Goal: Task Accomplishment & Management: Manage account settings

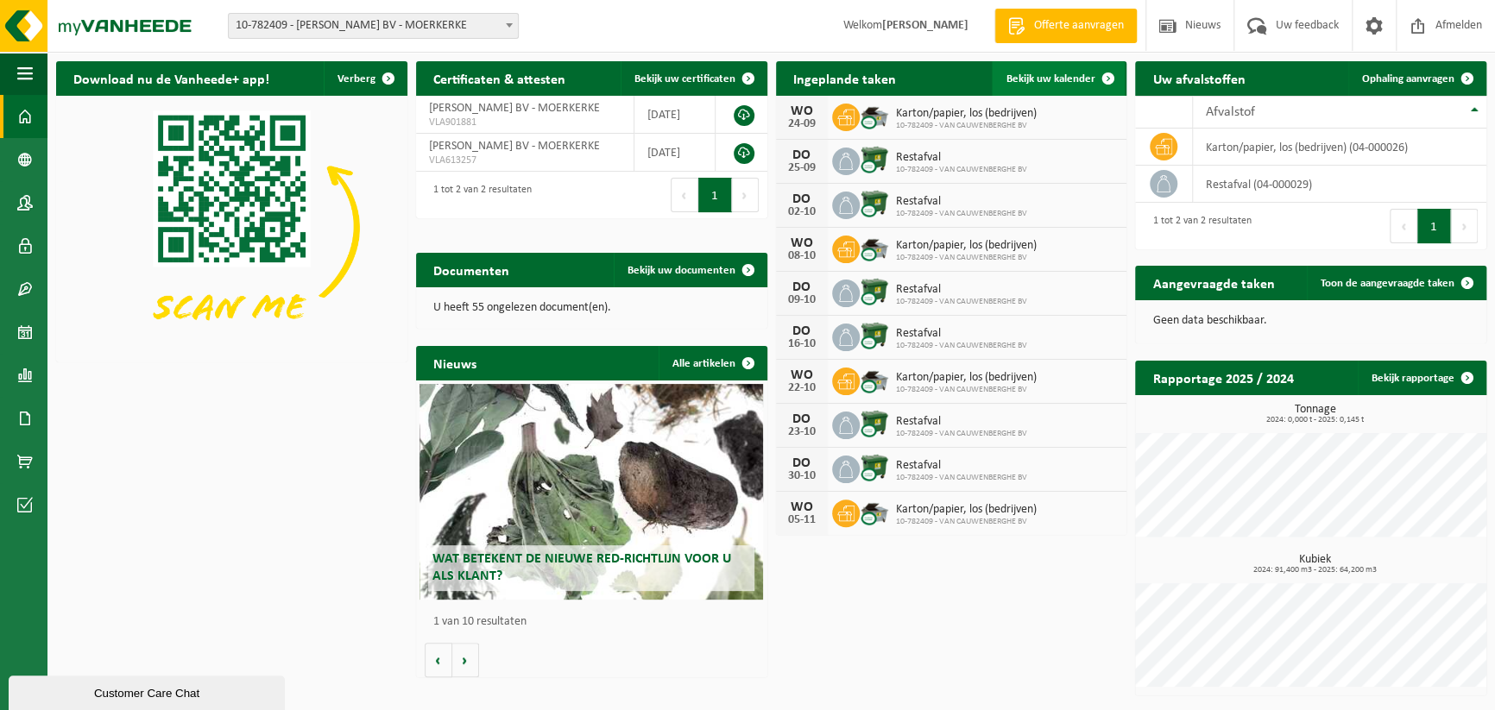
click at [1054, 82] on span "Bekijk uw kalender" at bounding box center [1049, 78] width 89 height 11
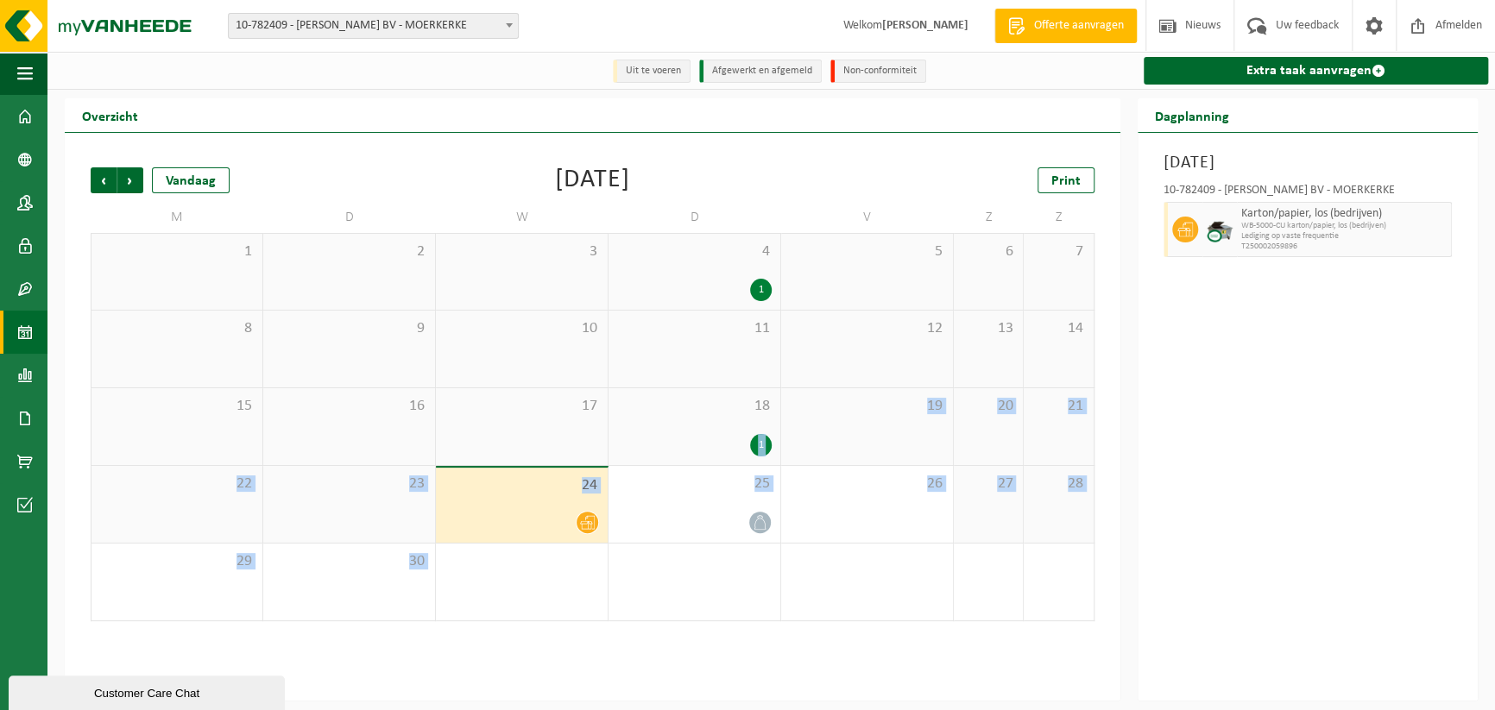
drag, startPoint x: 731, startPoint y: 432, endPoint x: 667, endPoint y: 557, distance: 140.5
click at [667, 557] on tbody "1 2 3 4 1 5 6 7 8 9 10 11 12 13 14 15 16 17 18 1 19 20 21 22 23 24 25 26 27 28 …" at bounding box center [593, 427] width 1004 height 388
click at [717, 502] on div "25" at bounding box center [694, 504] width 172 height 77
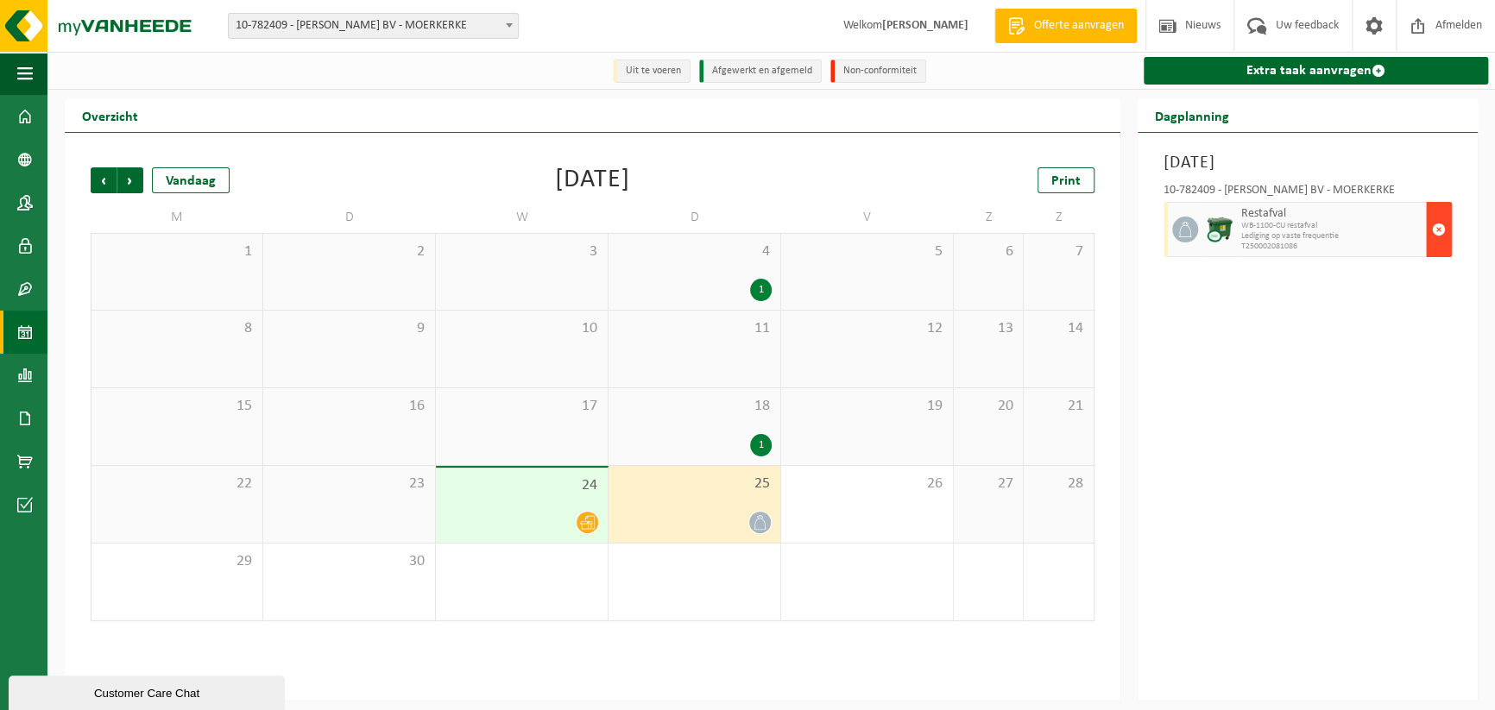
click at [1439, 230] on span "button" at bounding box center [1439, 229] width 14 height 35
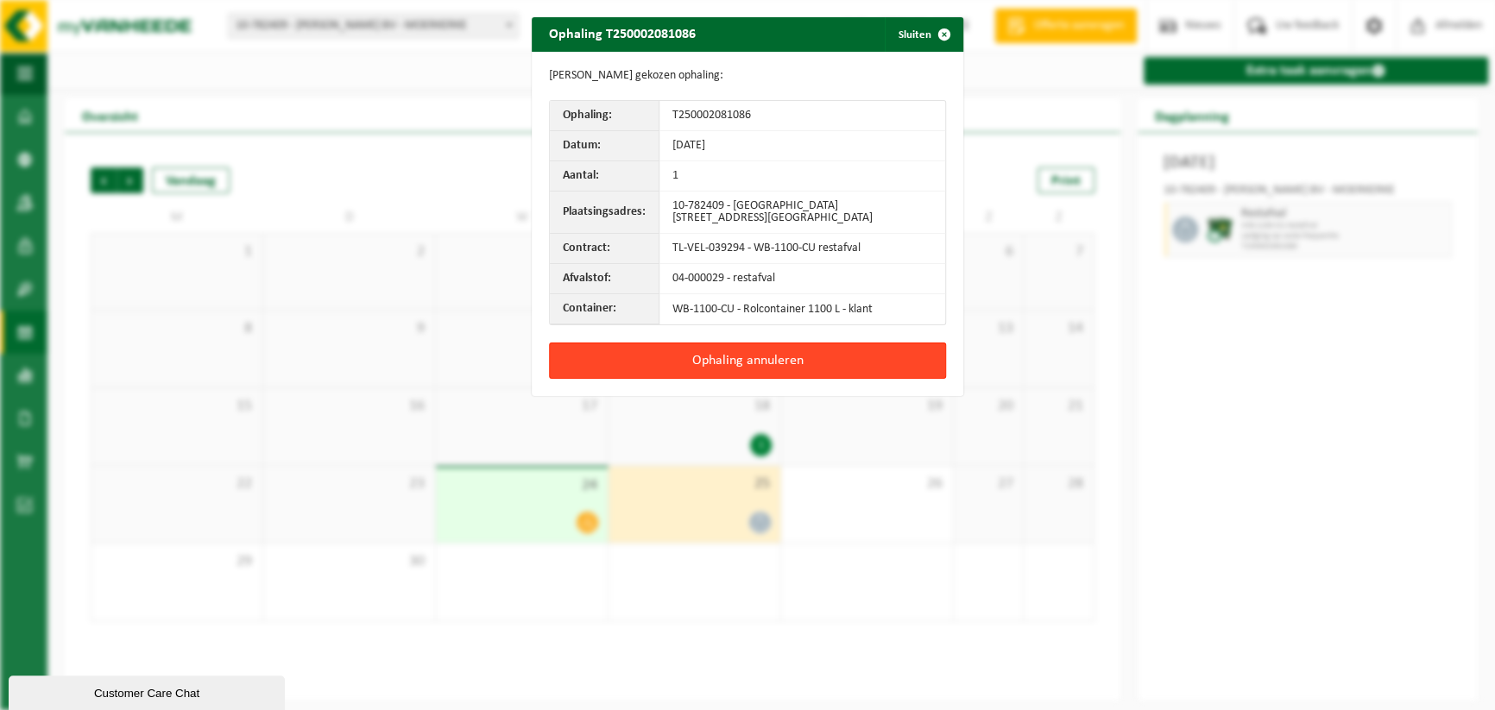
click at [777, 356] on button "Ophaling annuleren" at bounding box center [747, 361] width 397 height 36
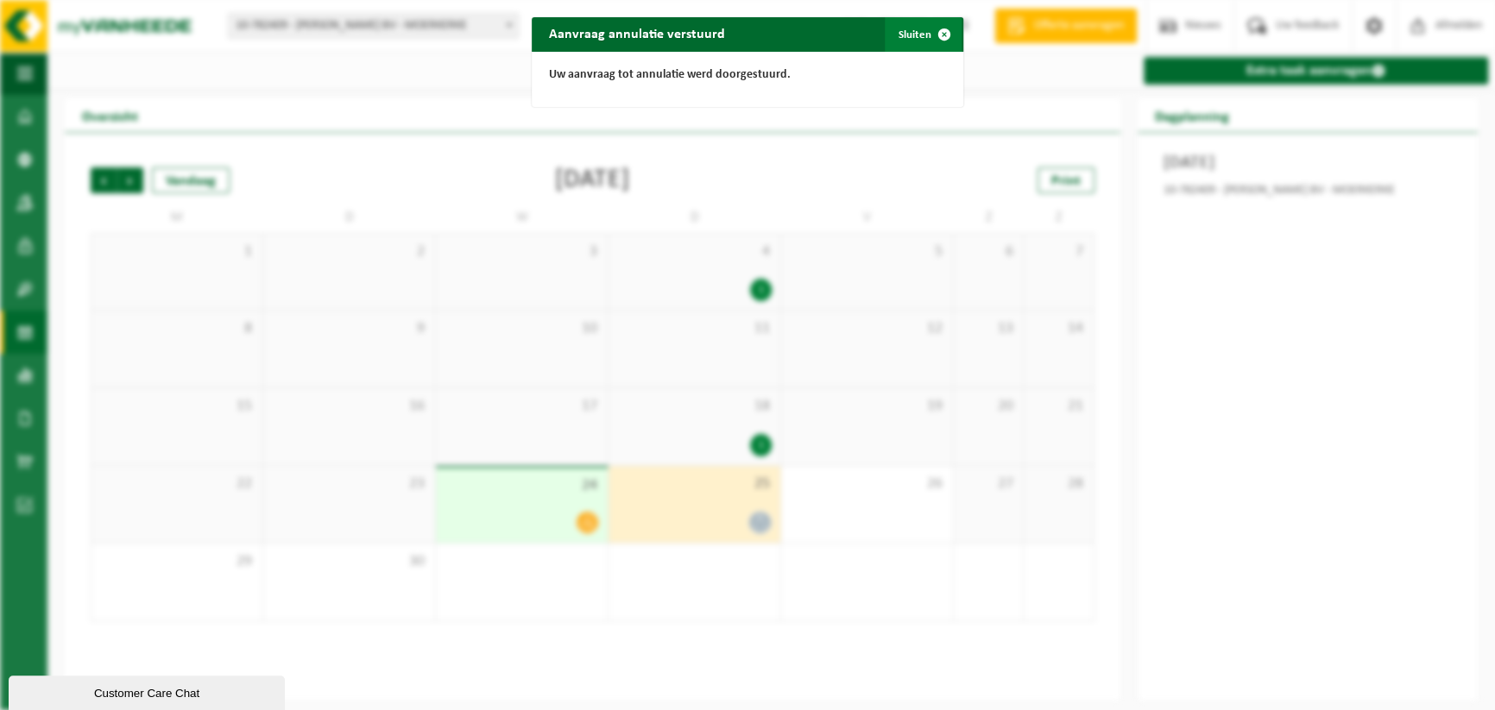
click at [915, 35] on button "Sluiten" at bounding box center [923, 34] width 77 height 35
